Goal: Task Accomplishment & Management: Use online tool/utility

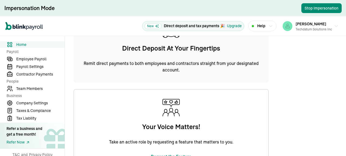
scroll to position [244, 0]
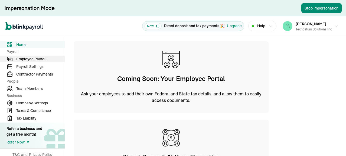
click at [32, 58] on span "Employee Payroll" at bounding box center [40, 59] width 49 height 6
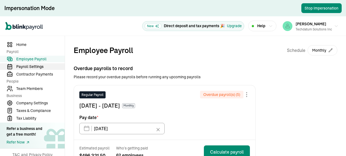
click at [34, 64] on span "Payroll Settings" at bounding box center [40, 67] width 49 height 6
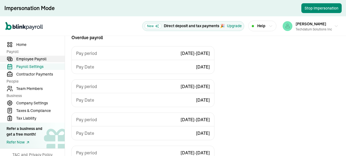
click at [36, 58] on span "Employee Payroll" at bounding box center [40, 59] width 49 height 6
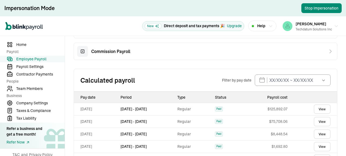
scroll to position [327, 0]
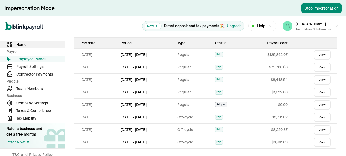
click at [25, 44] on span "Home" at bounding box center [40, 45] width 49 height 6
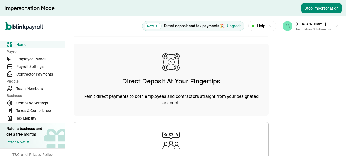
scroll to position [292, 0]
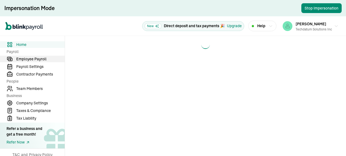
click at [34, 57] on span "Employee Payroll" at bounding box center [40, 59] width 49 height 6
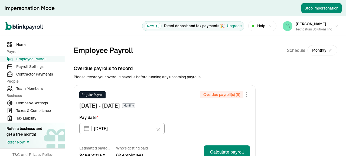
scroll to position [54, 0]
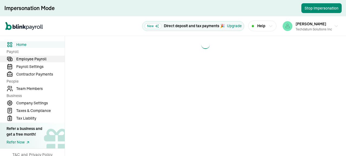
click at [34, 57] on span "Employee Payroll" at bounding box center [40, 59] width 49 height 6
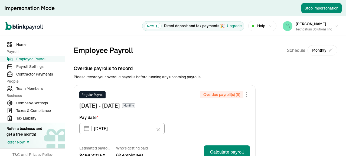
scroll to position [54, 0]
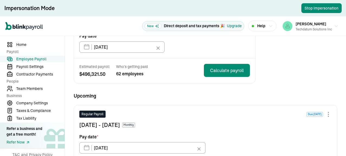
scroll to position [27, 0]
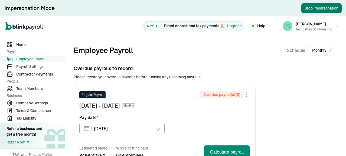
click at [323, 8] on button "Stop Impersonation" at bounding box center [322, 8] width 40 height 10
